Goal: Task Accomplishment & Management: Use online tool/utility

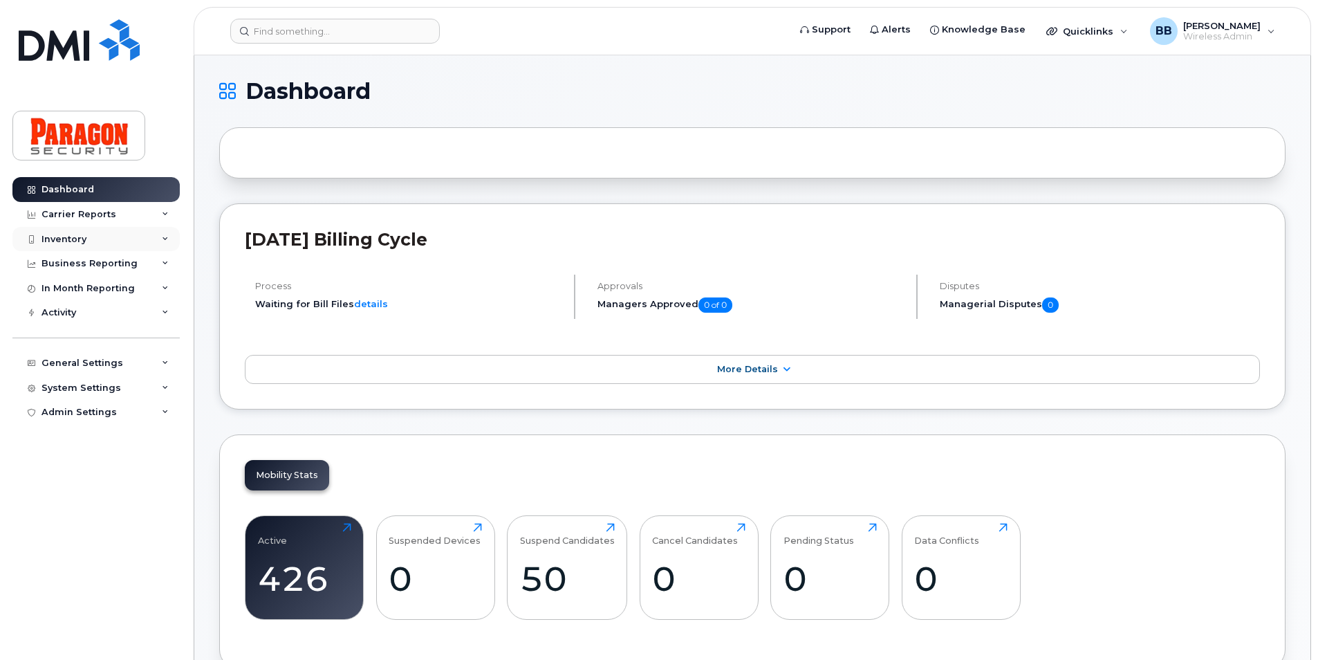
click at [62, 234] on div "Inventory" at bounding box center [63, 239] width 45 height 11
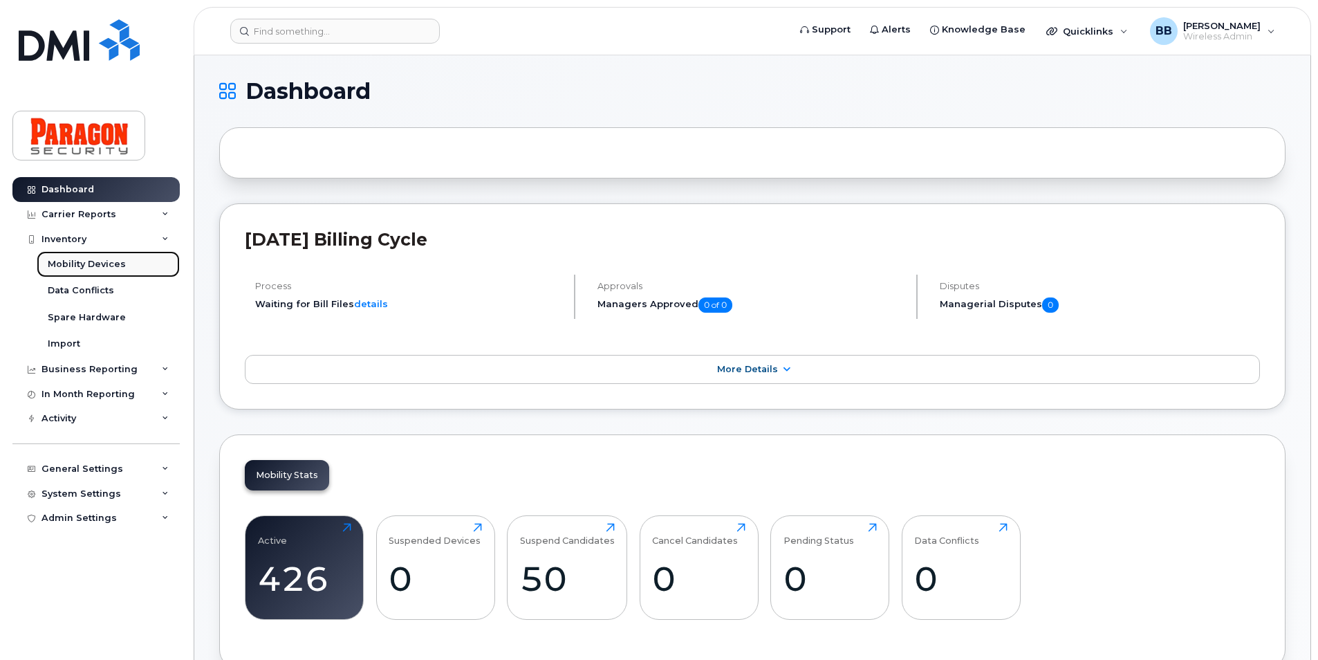
click at [71, 260] on div "Mobility Devices" at bounding box center [87, 264] width 78 height 12
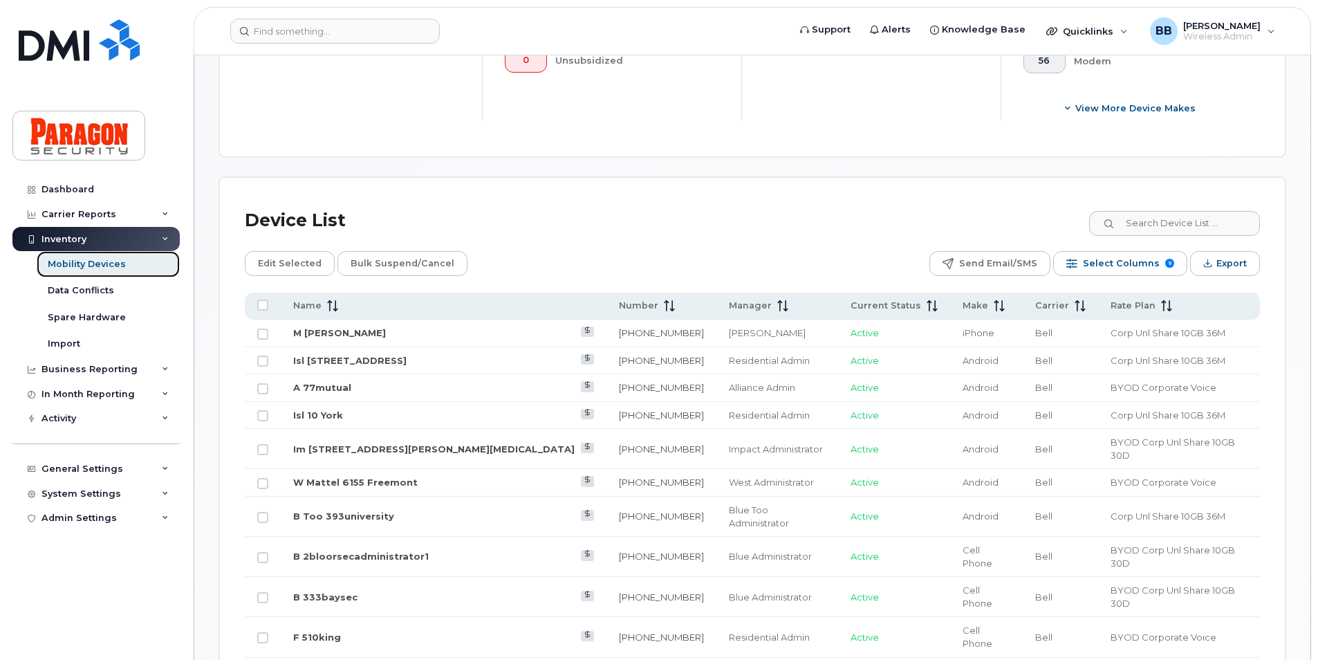
scroll to position [553, 0]
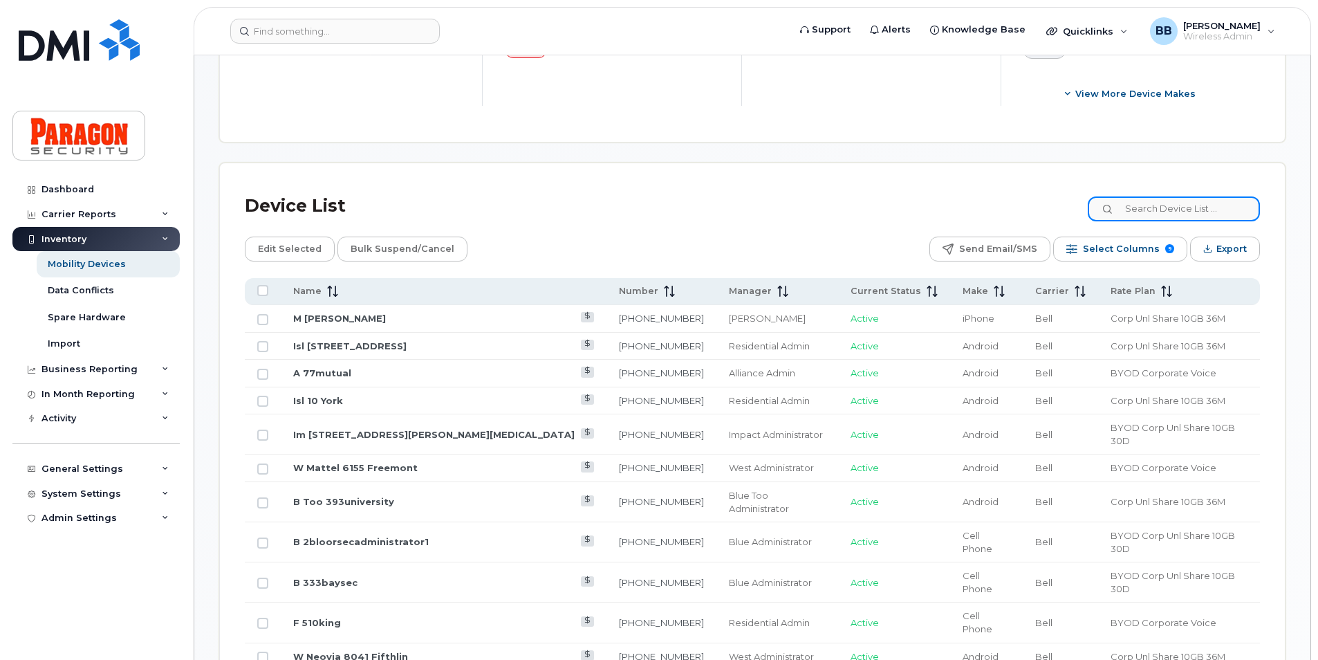
click at [705, 212] on input at bounding box center [1174, 208] width 172 height 25
type input "5039"
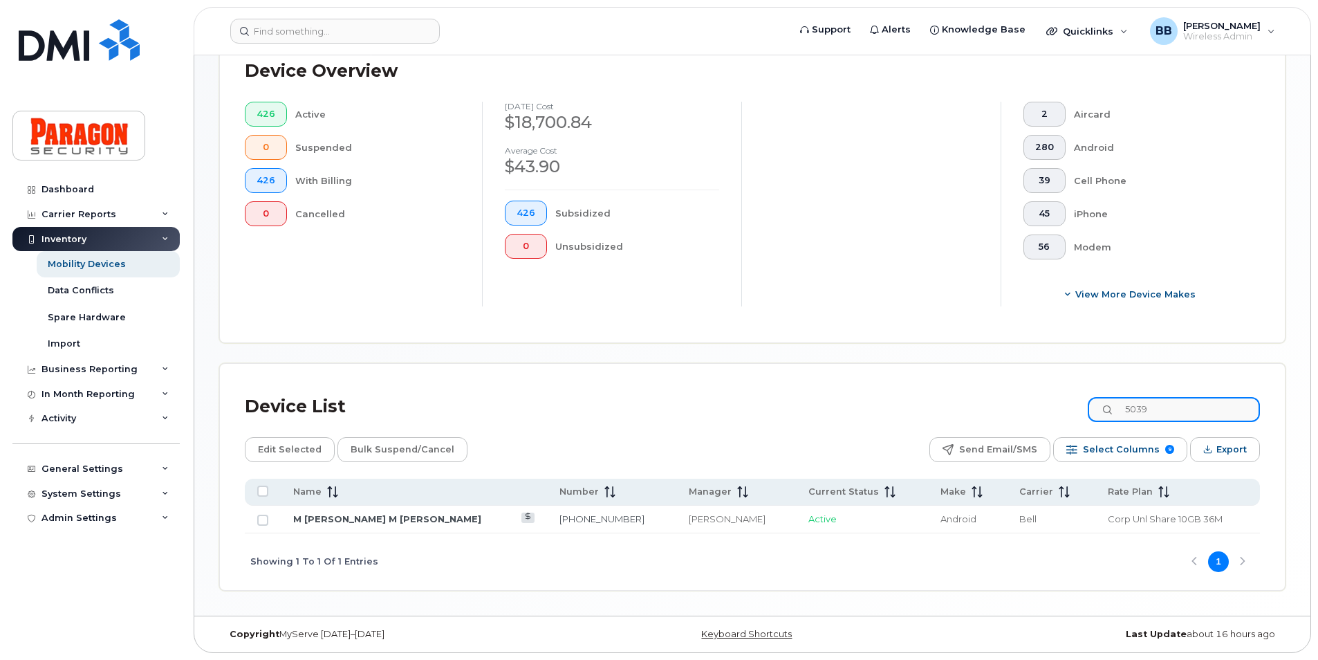
scroll to position [353, 0]
click at [264, 510] on input "Row Unselected" at bounding box center [262, 520] width 11 height 11
checkbox input "true"
click at [279, 454] on span "Edit Selected" at bounding box center [290, 449] width 64 height 21
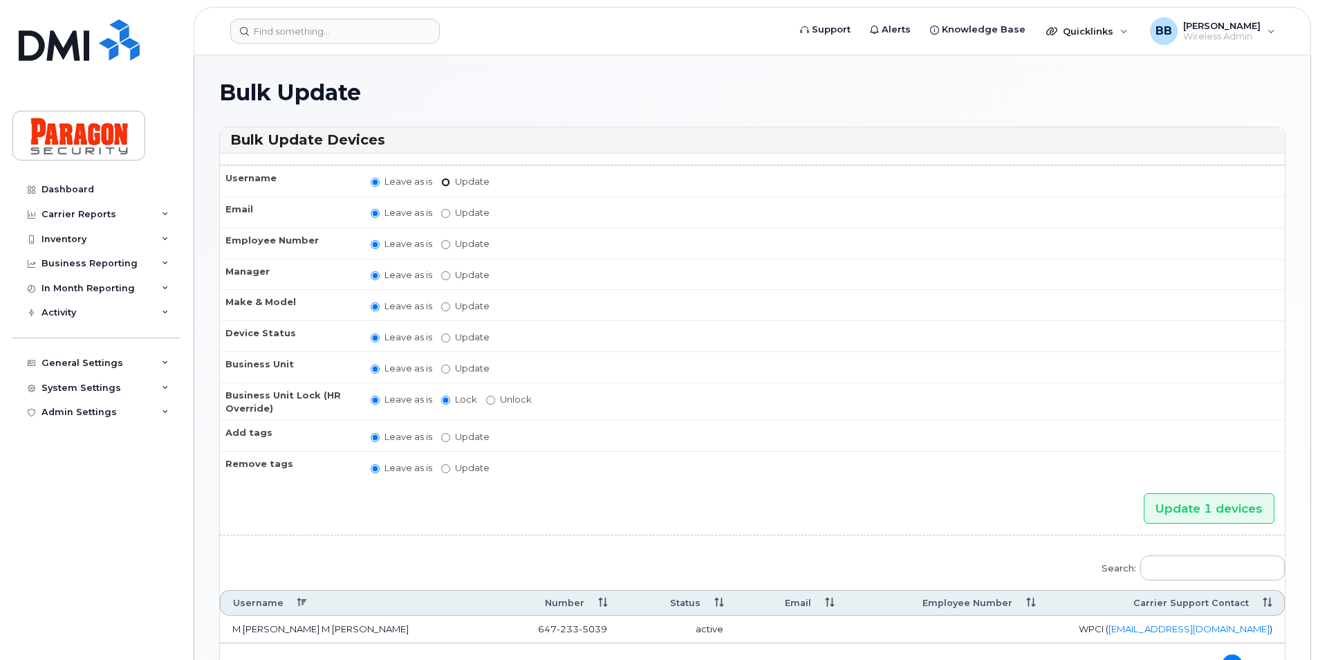
click at [445, 178] on input "Update" at bounding box center [445, 182] width 9 height 9
radio input "true"
radio input "false"
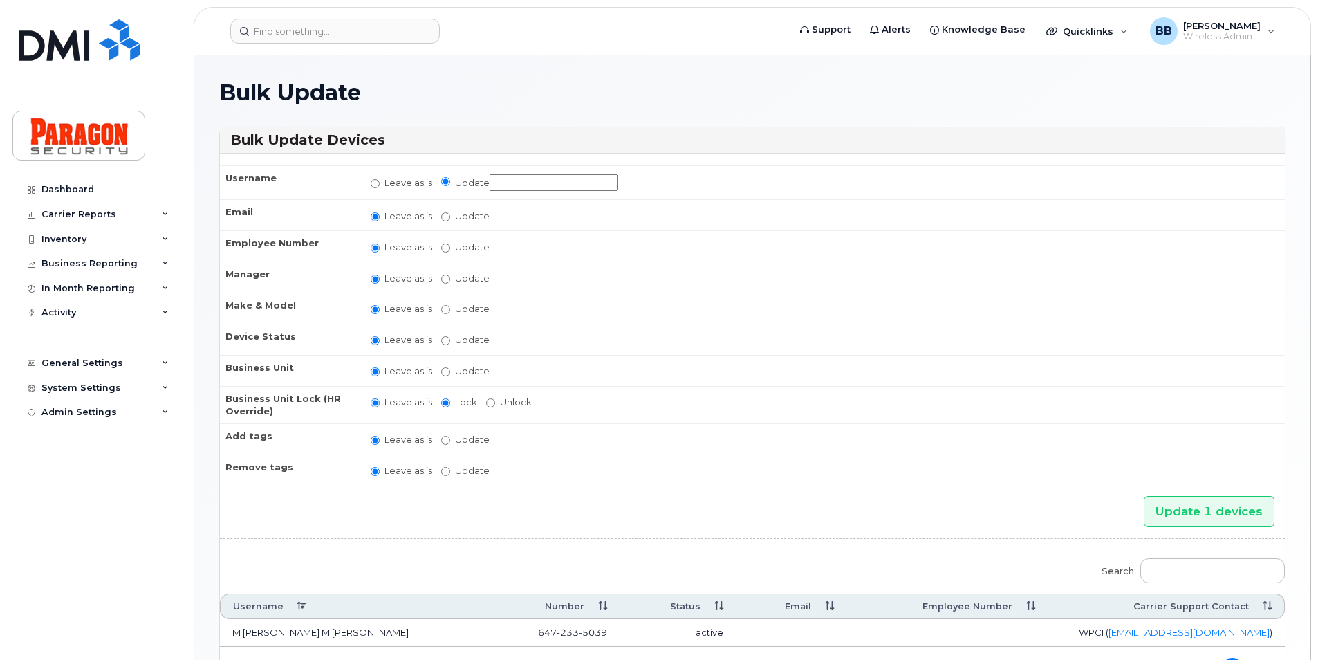
click at [529, 187] on input "Update" at bounding box center [554, 182] width 128 height 17
click at [521, 185] on input "Update" at bounding box center [554, 182] width 128 height 17
type input "b"
type input "B 9channelsup"
click at [446, 280] on input "Update Abinaya Shenbagamoorthy Alliance Admin Barb Burling Blue Administrator B…" at bounding box center [445, 279] width 9 height 9
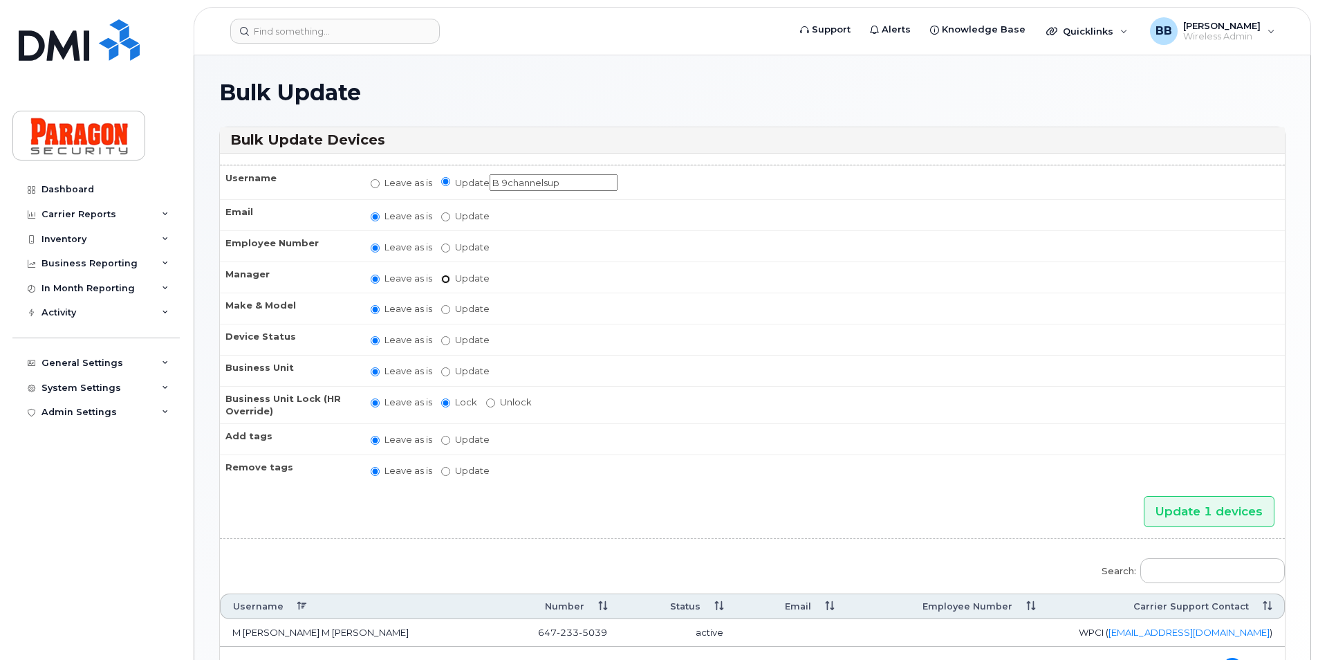
radio input "true"
radio input "false"
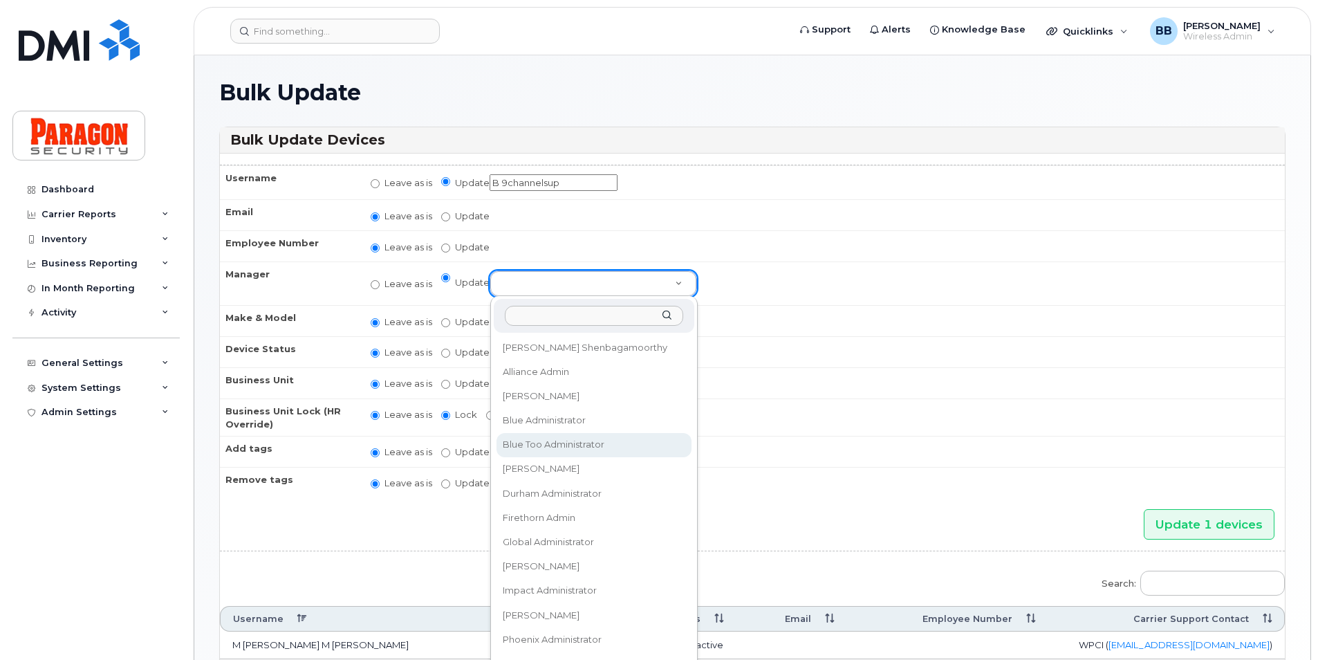
select select "1365244"
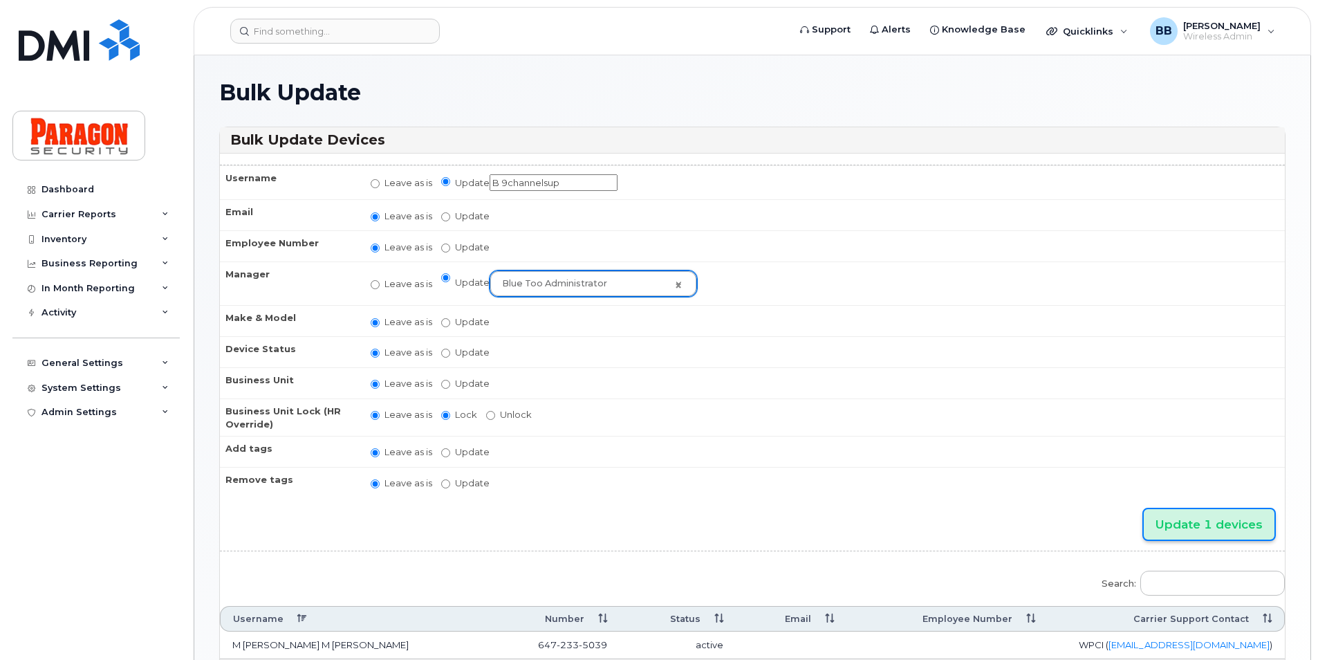
click at [1251, 530] on input "Update 1 devices" at bounding box center [1209, 524] width 131 height 31
